Goal: Contribute content

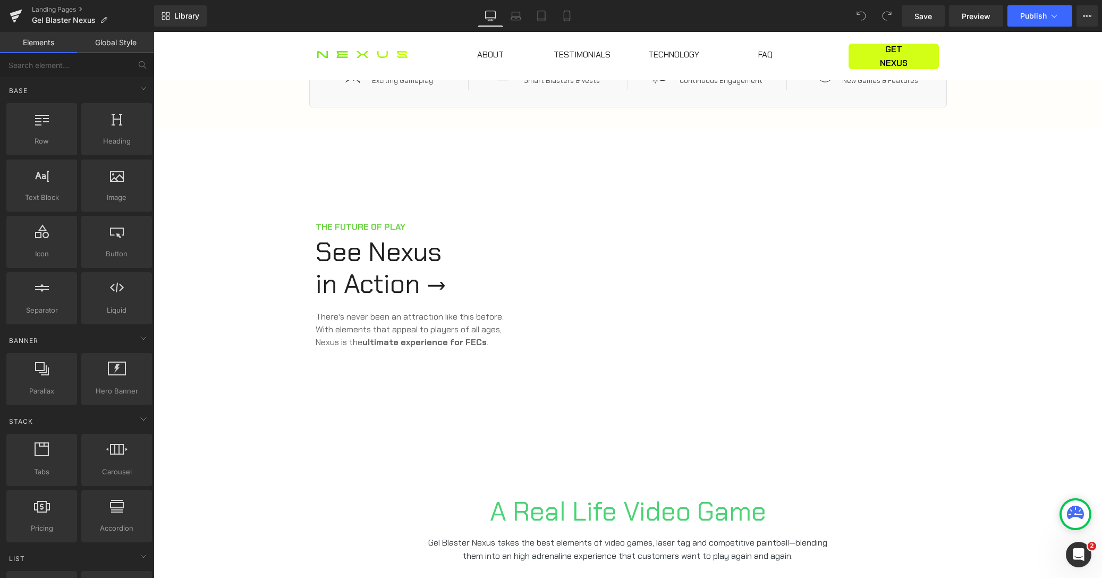
scroll to position [423, 0]
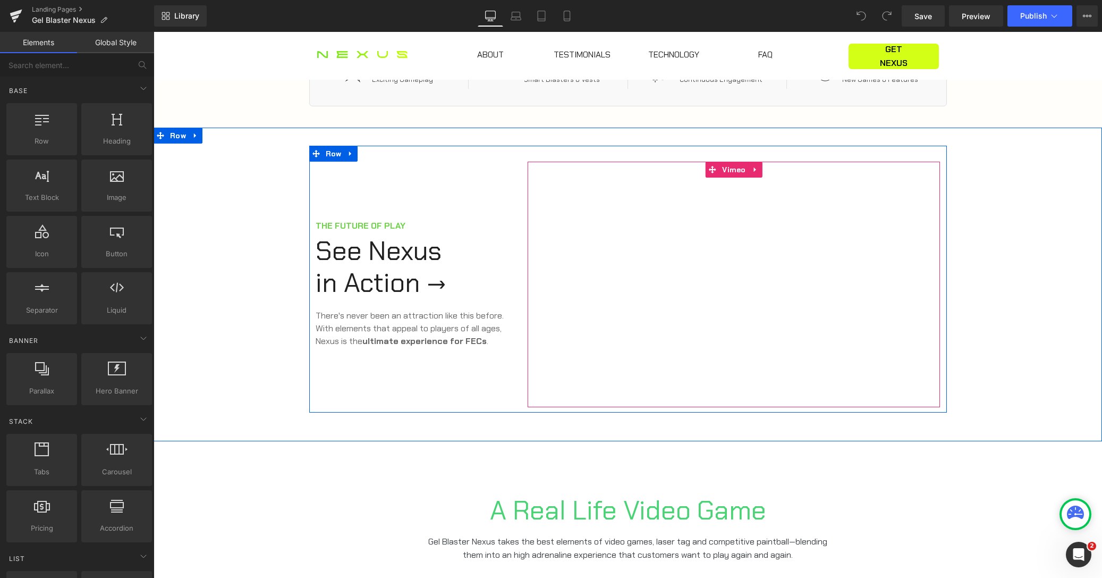
click at [687, 322] on div at bounding box center [734, 284] width 412 height 245
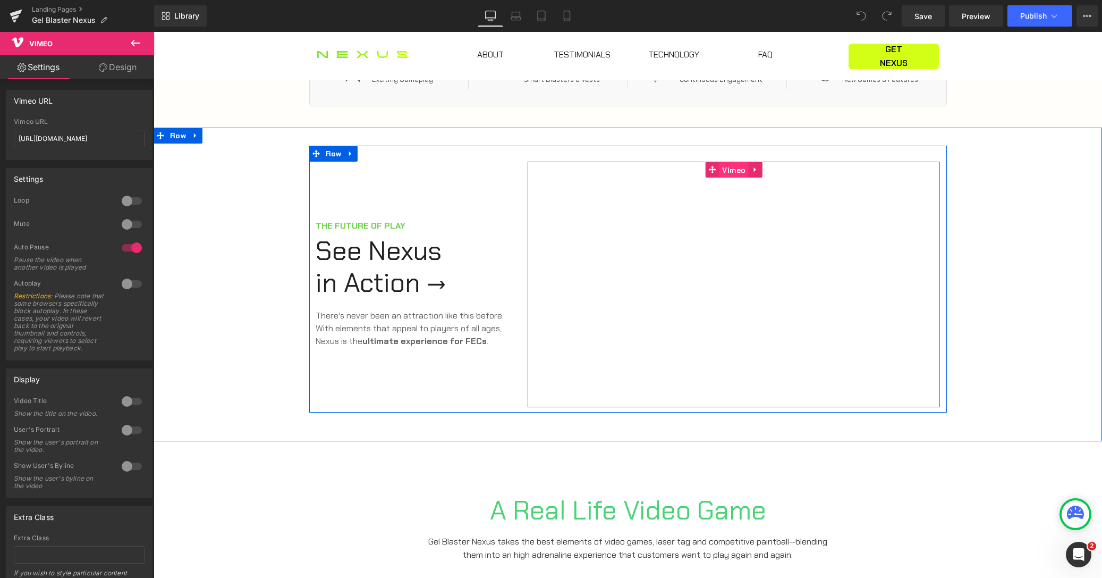
click at [728, 170] on span "Vimeo" at bounding box center [733, 170] width 29 height 16
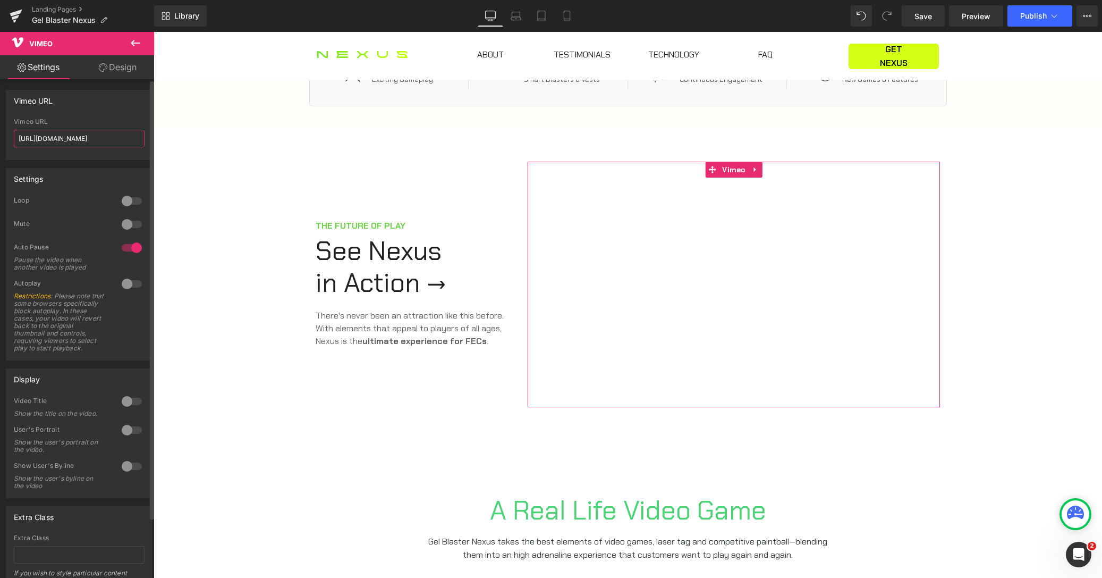
click at [121, 140] on input "[URL][DOMAIN_NAME]" at bounding box center [79, 139] width 131 height 18
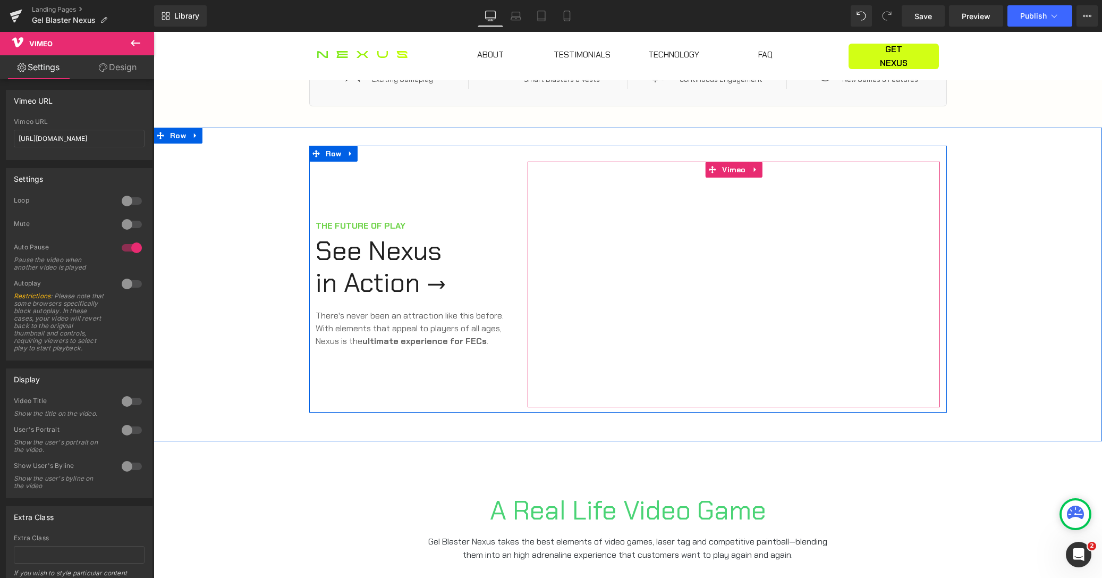
click at [555, 285] on div at bounding box center [734, 284] width 412 height 245
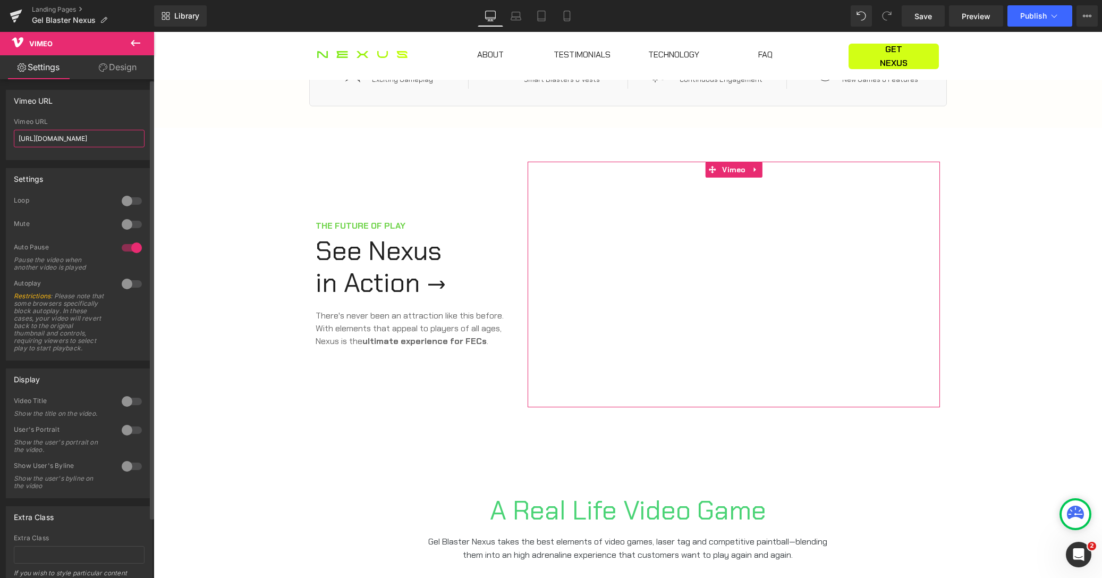
click at [49, 134] on input "[URL][DOMAIN_NAME]" at bounding box center [79, 139] width 131 height 18
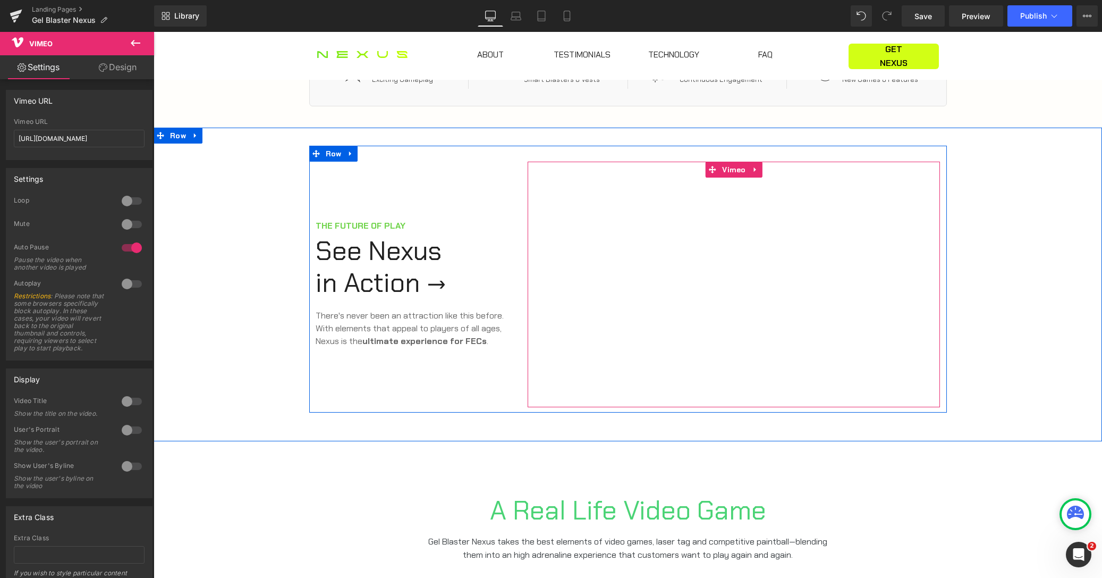
click at [654, 298] on div at bounding box center [734, 284] width 412 height 245
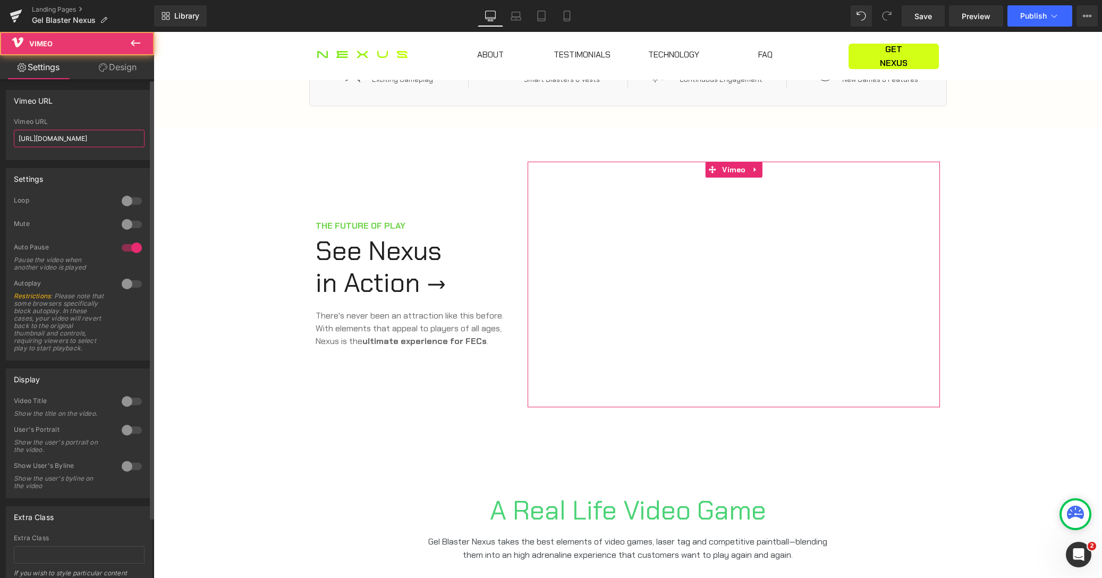
click at [73, 143] on input "[URL][DOMAIN_NAME]" at bounding box center [79, 139] width 131 height 18
paste input "1031701638"
type input "[URL][DOMAIN_NAME]"
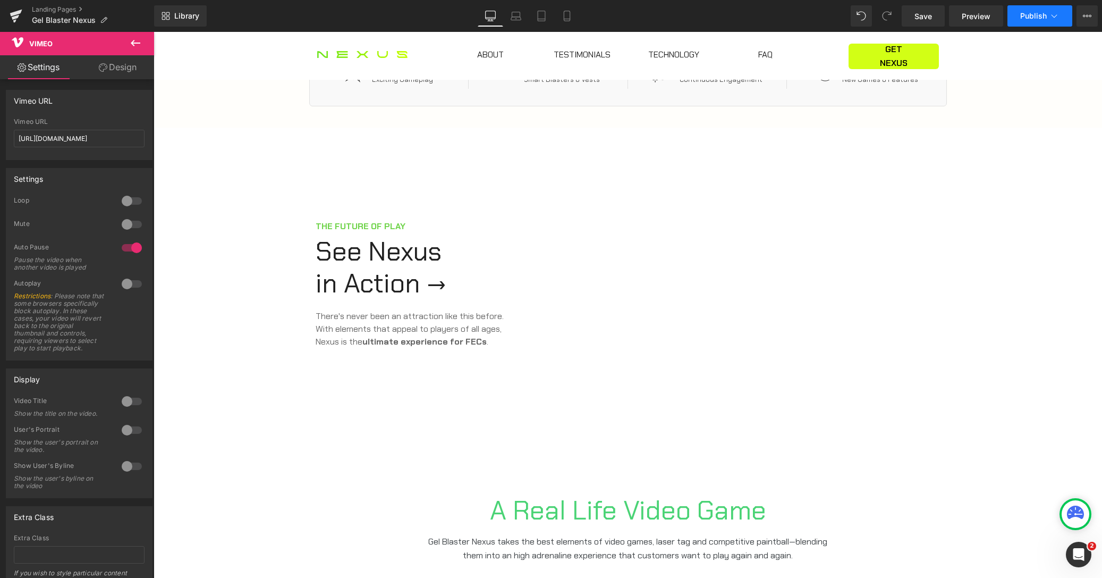
click at [1031, 18] on span "Publish" at bounding box center [1033, 16] width 27 height 9
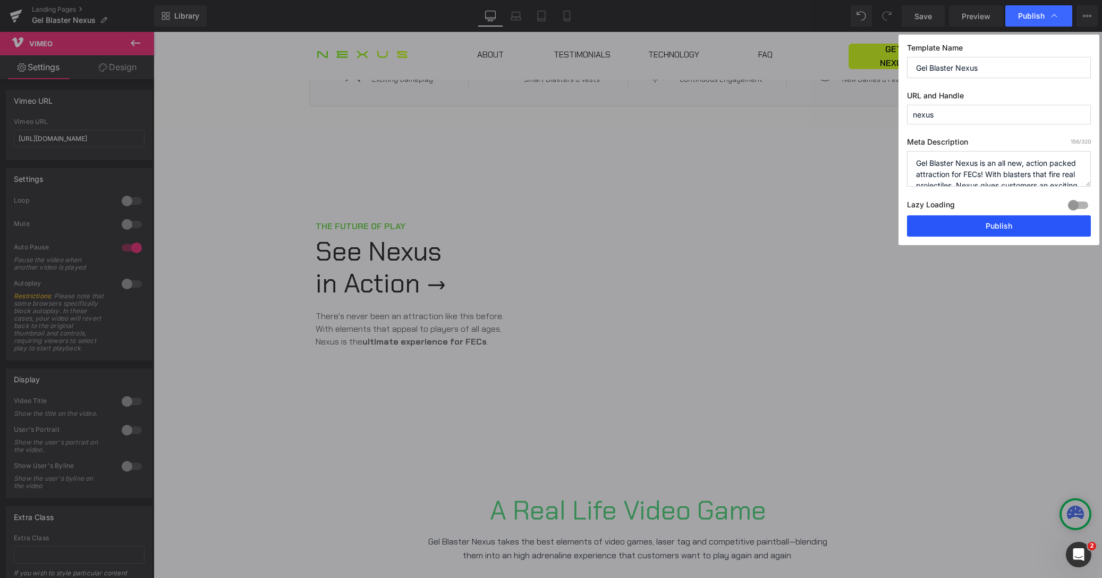
click at [1005, 226] on button "Publish" at bounding box center [999, 225] width 184 height 21
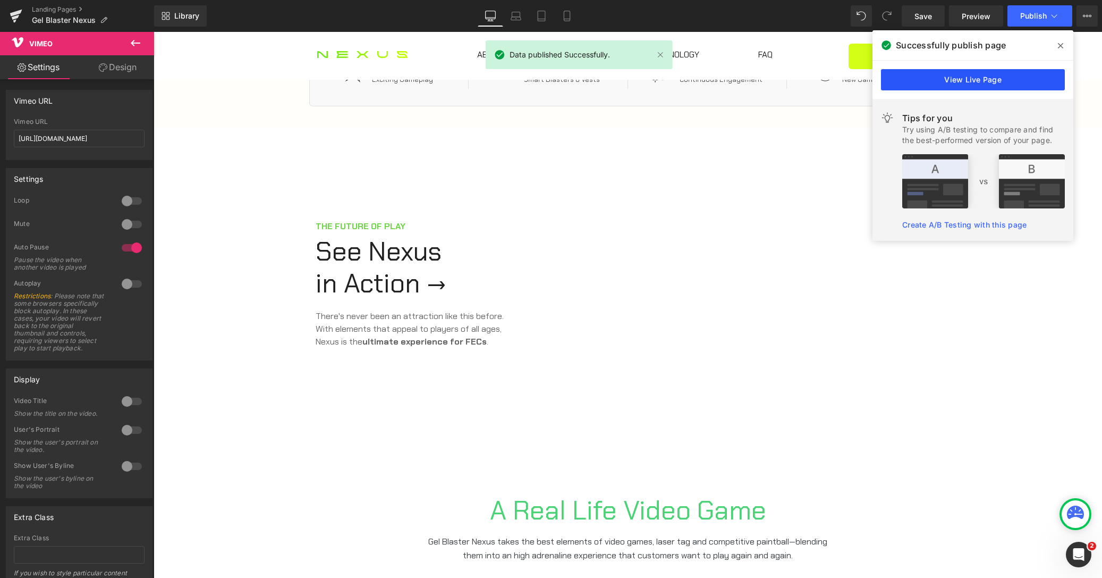
click at [1053, 76] on link "View Live Page" at bounding box center [973, 79] width 184 height 21
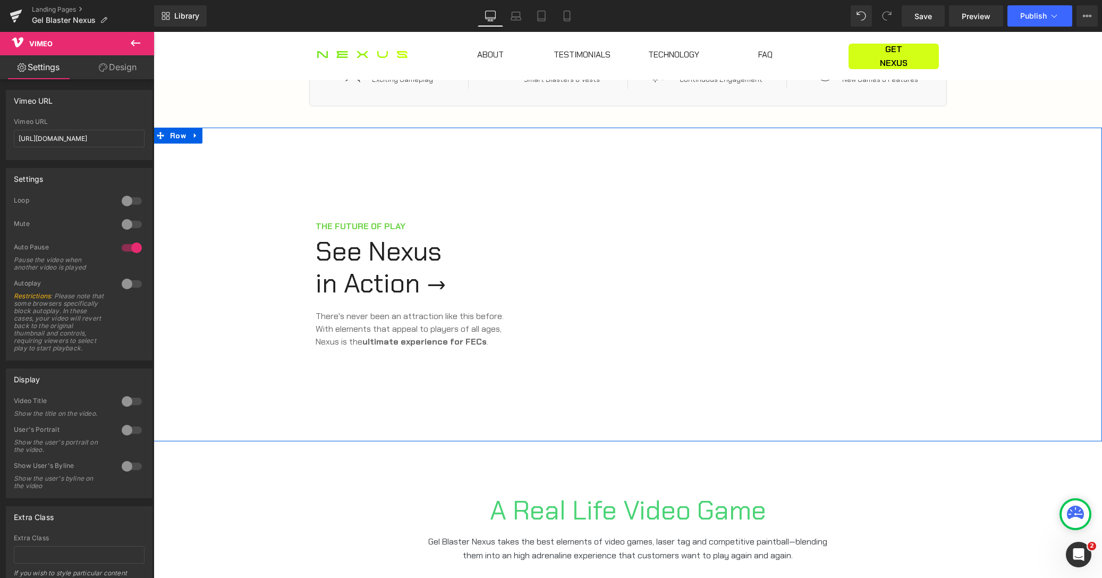
click at [278, 170] on div "THE FUTURE OF PLAY Heading See Nexus in Action → Heading See Nexus in Action He…" at bounding box center [628, 279] width 948 height 267
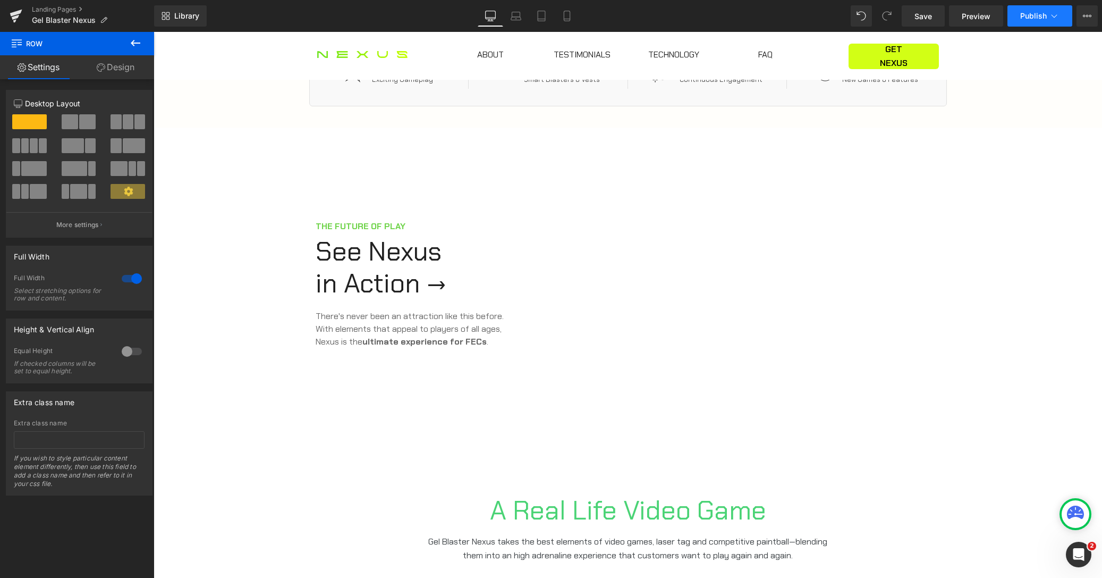
click at [1039, 14] on span "Publish" at bounding box center [1033, 16] width 27 height 9
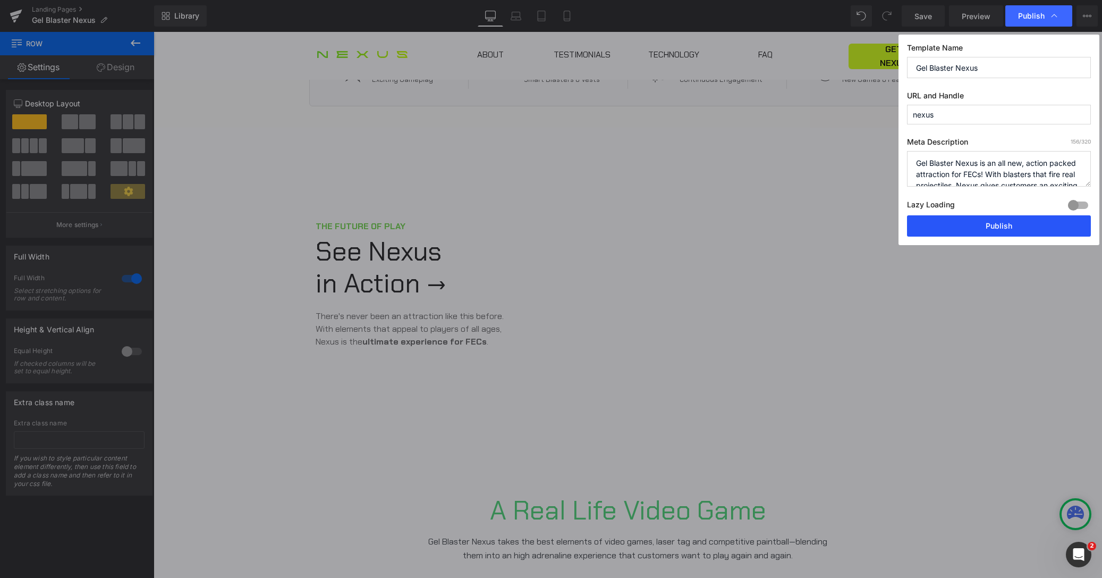
click at [982, 227] on button "Publish" at bounding box center [999, 225] width 184 height 21
